Goal: Find specific page/section: Find specific page/section

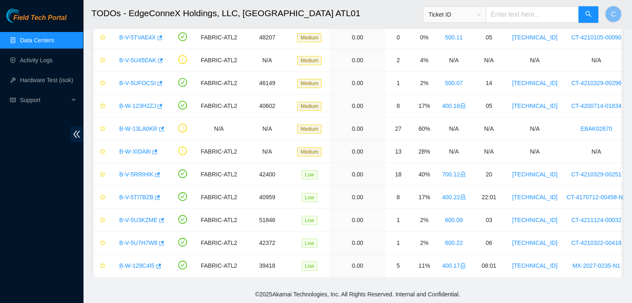
scroll to position [0, 52]
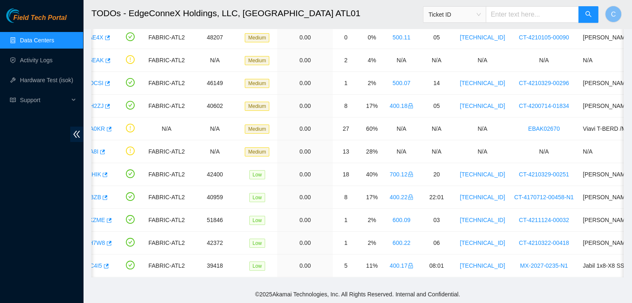
click at [54, 37] on link "Data Centers" at bounding box center [37, 40] width 34 height 7
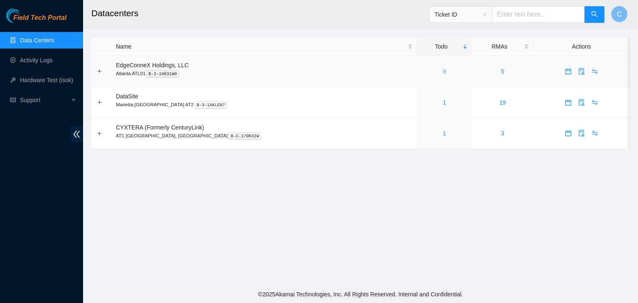
click at [443, 71] on link "9" at bounding box center [444, 71] width 3 height 7
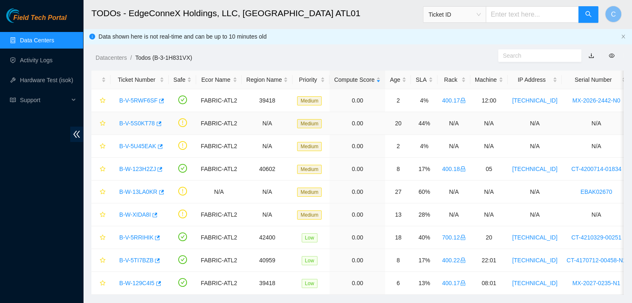
scroll to position [23, 0]
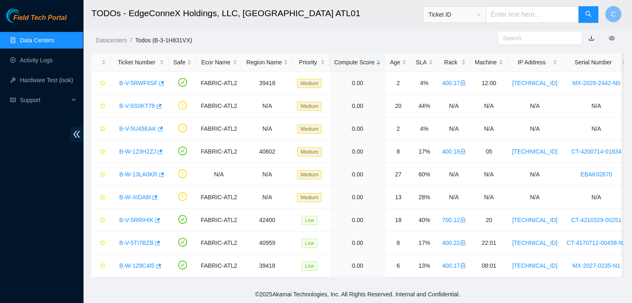
click at [54, 39] on link "Data Centers" at bounding box center [37, 40] width 34 height 7
